Goal: Find specific page/section: Find specific page/section

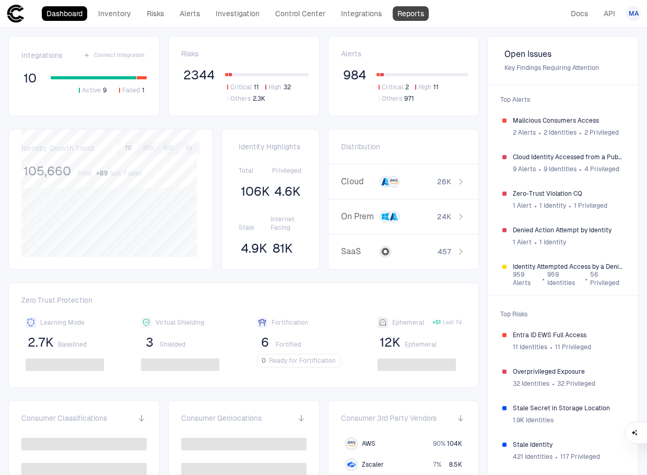
click at [414, 9] on link "Reports" at bounding box center [411, 13] width 36 height 15
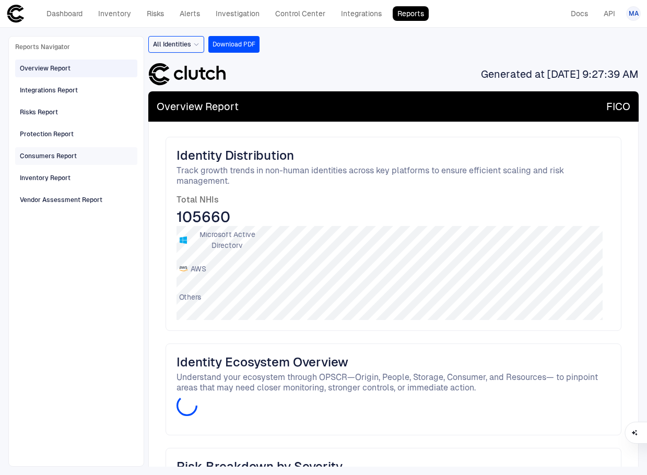
click at [74, 149] on span "Consumers Report" at bounding box center [48, 156] width 57 height 14
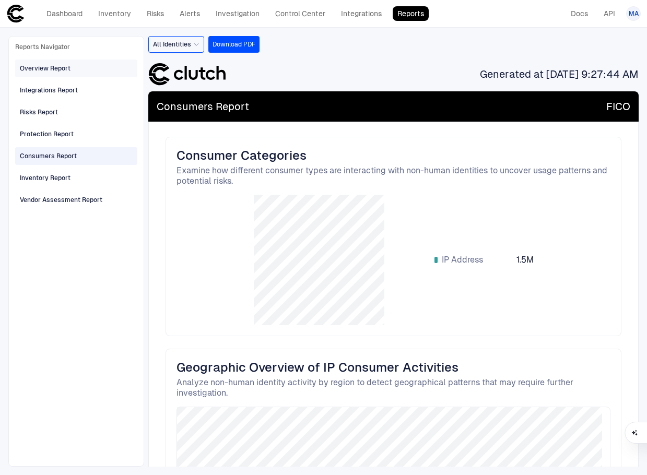
click at [43, 67] on div "Overview Report" at bounding box center [45, 68] width 51 height 9
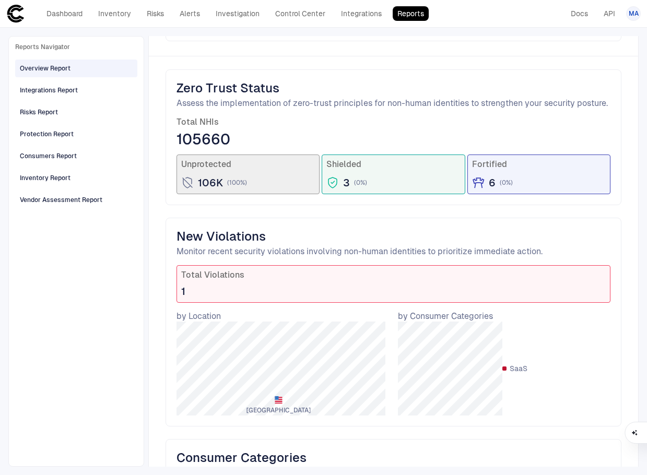
scroll to position [461, 0]
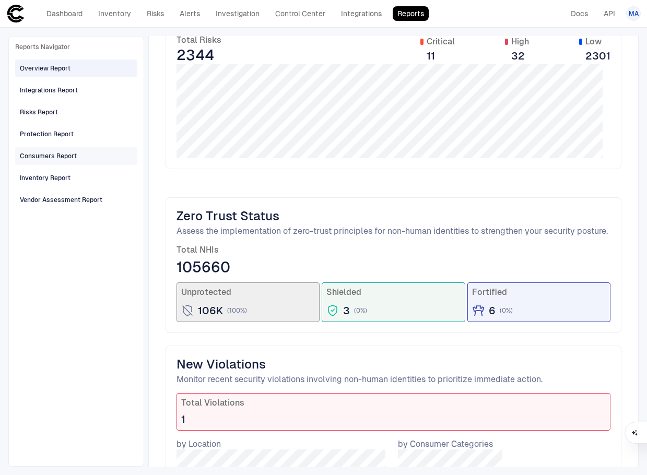
click at [45, 162] on span "Consumers Report" at bounding box center [48, 156] width 57 height 14
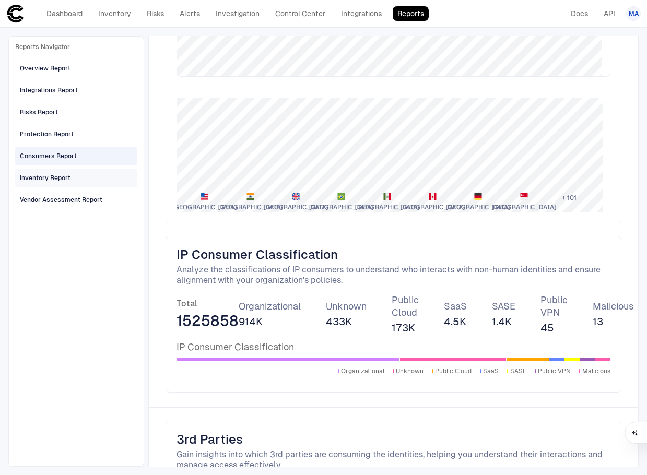
click at [45, 172] on span "Inventory Report" at bounding box center [45, 178] width 51 height 14
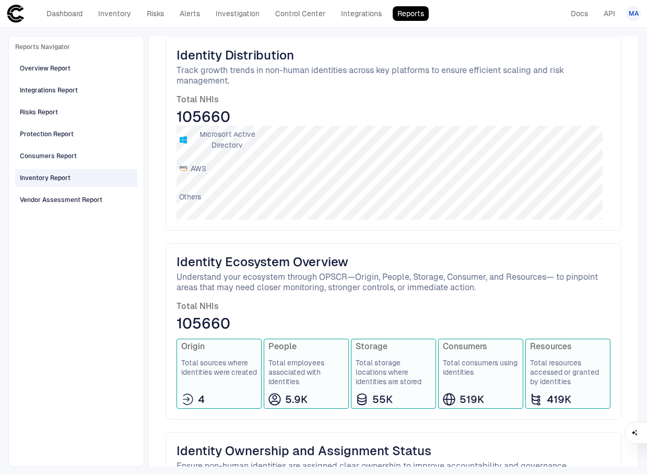
scroll to position [0, 0]
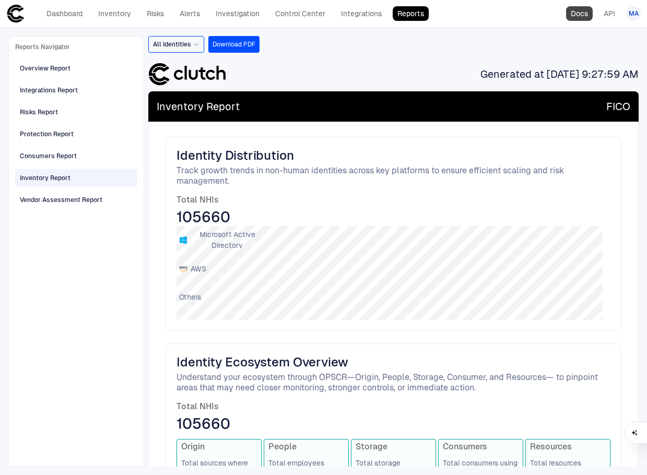
click at [580, 15] on link "Docs" at bounding box center [579, 13] width 27 height 15
click at [49, 5] on div "Dashboard Inventory Risks Alerts Investigation Control Center Integrations Repo…" at bounding box center [217, 13] width 422 height 19
click at [51, 8] on link "Dashboard" at bounding box center [64, 13] width 45 height 15
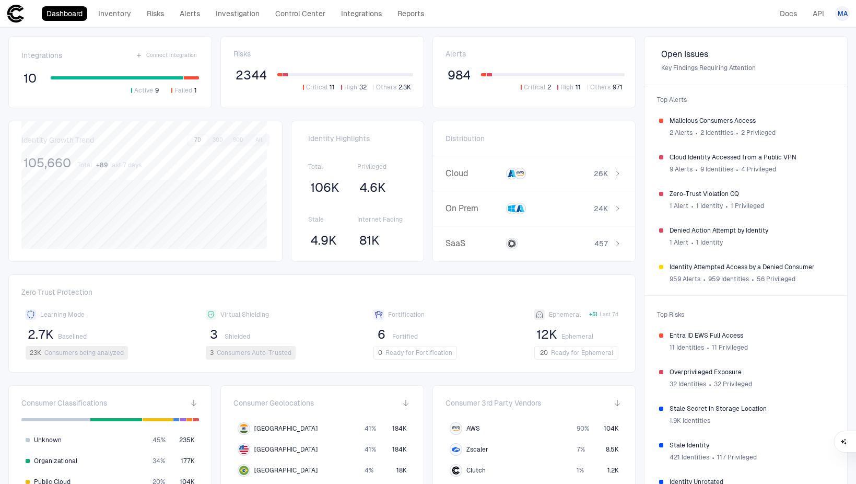
click at [646, 14] on span "MA" at bounding box center [843, 13] width 10 height 8
click at [646, 63] on span "Admin Settings" at bounding box center [791, 67] width 44 height 8
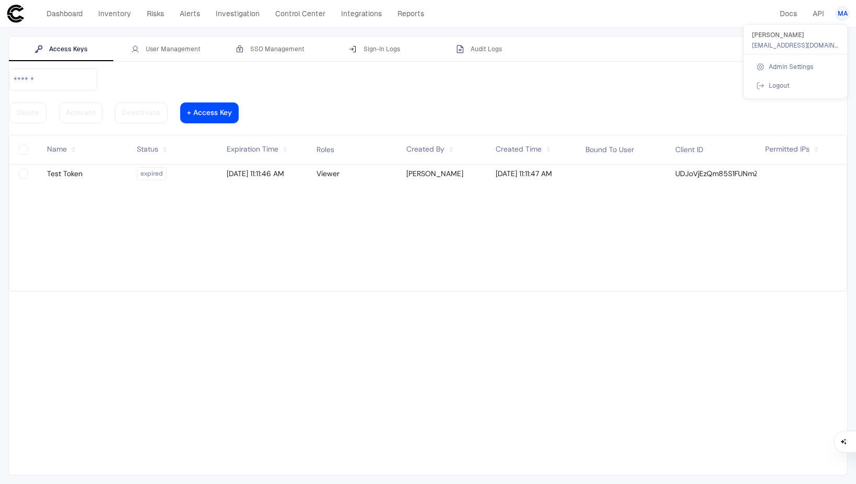
click at [176, 52] on div at bounding box center [428, 242] width 856 height 484
click at [176, 49] on div "User Management" at bounding box center [165, 49] width 69 height 8
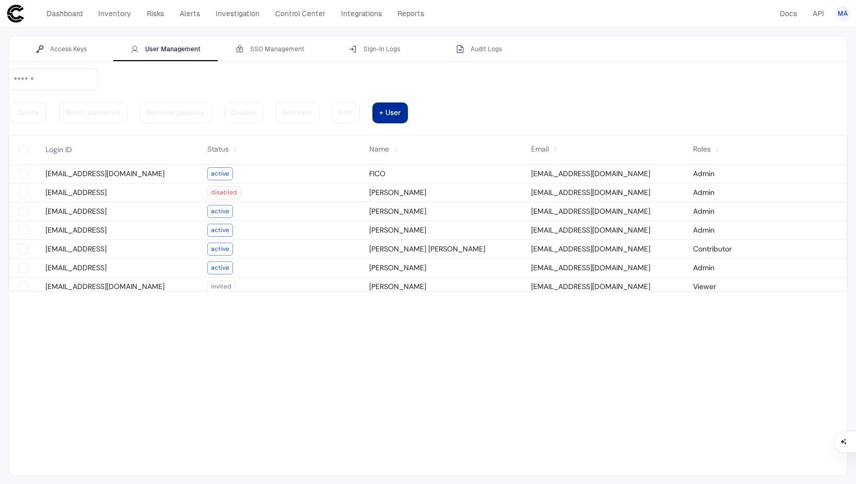
click at [401, 110] on div at bounding box center [389, 112] width 21 height 5
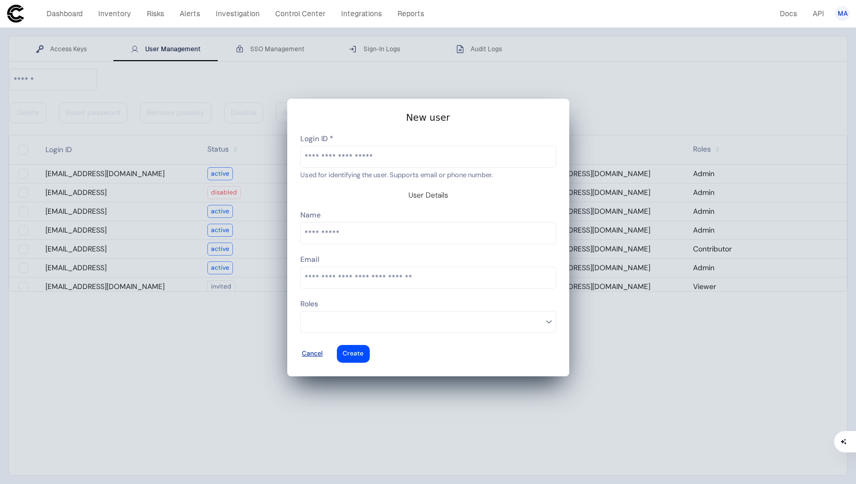
click at [323, 351] on div at bounding box center [312, 353] width 21 height 4
